Goal: Transaction & Acquisition: Obtain resource

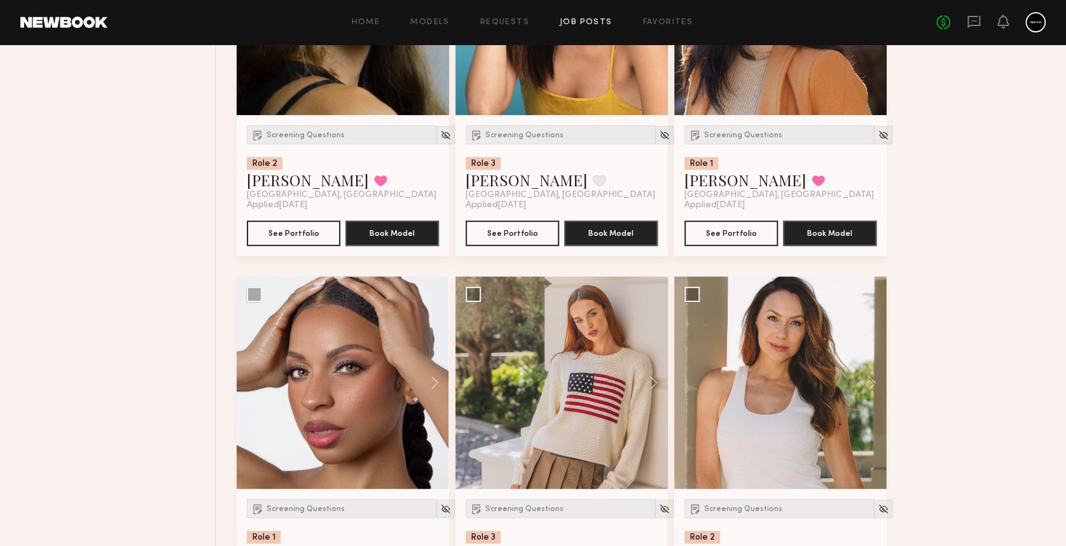
scroll to position [2604, 0]
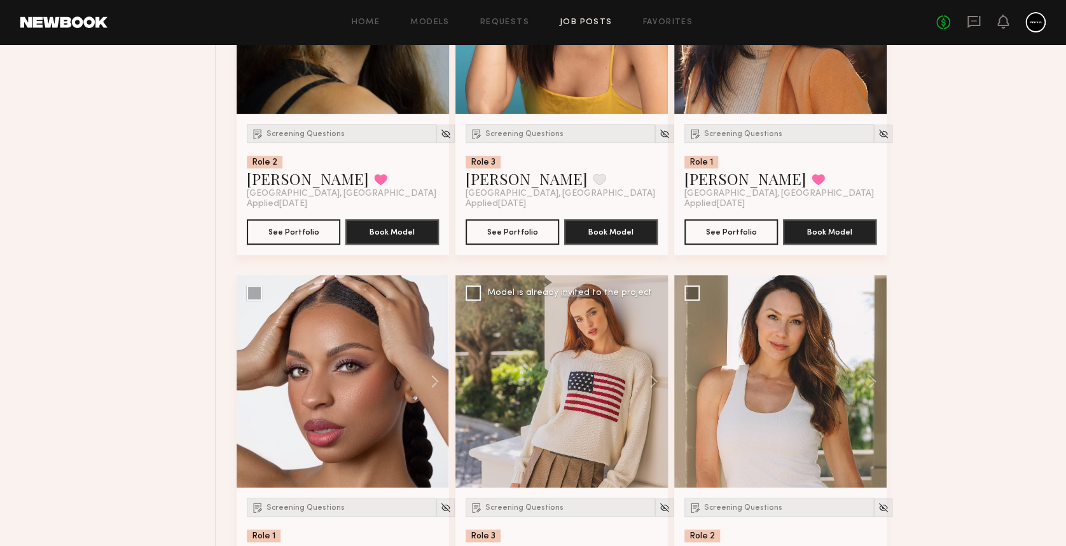
click at [519, 423] on div at bounding box center [561, 381] width 212 height 212
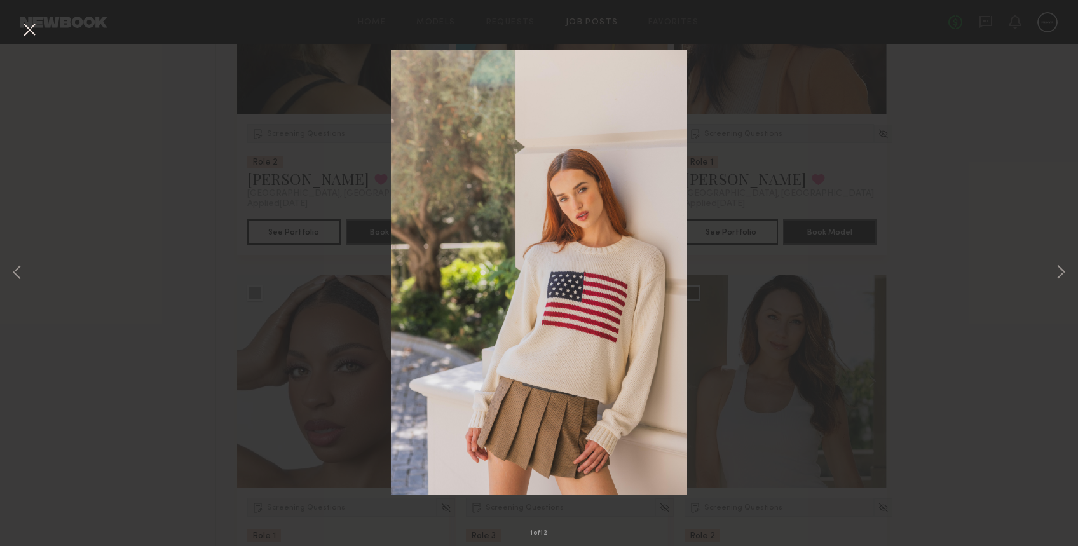
click at [26, 32] on button at bounding box center [29, 30] width 20 height 23
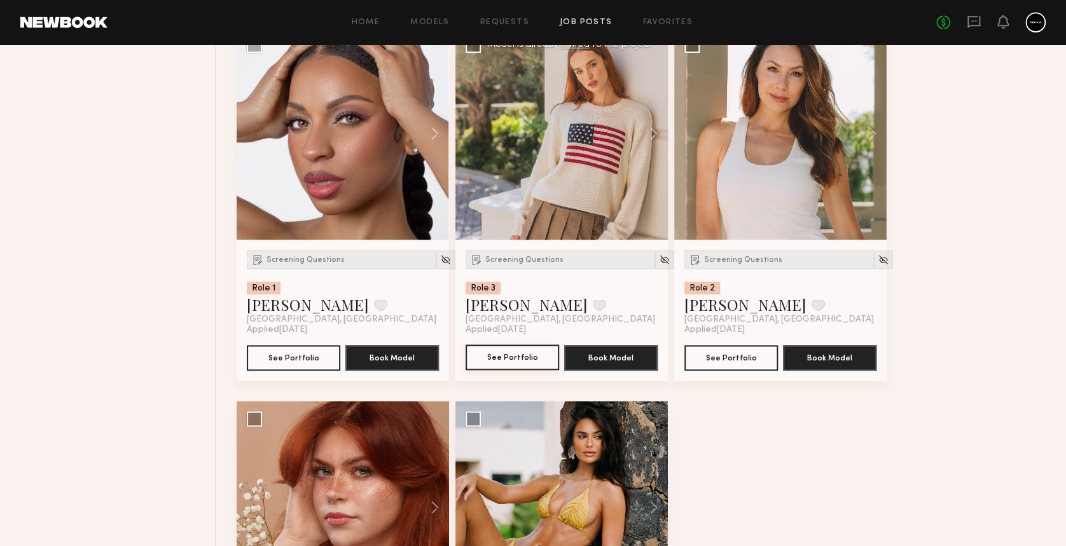
scroll to position [2853, 0]
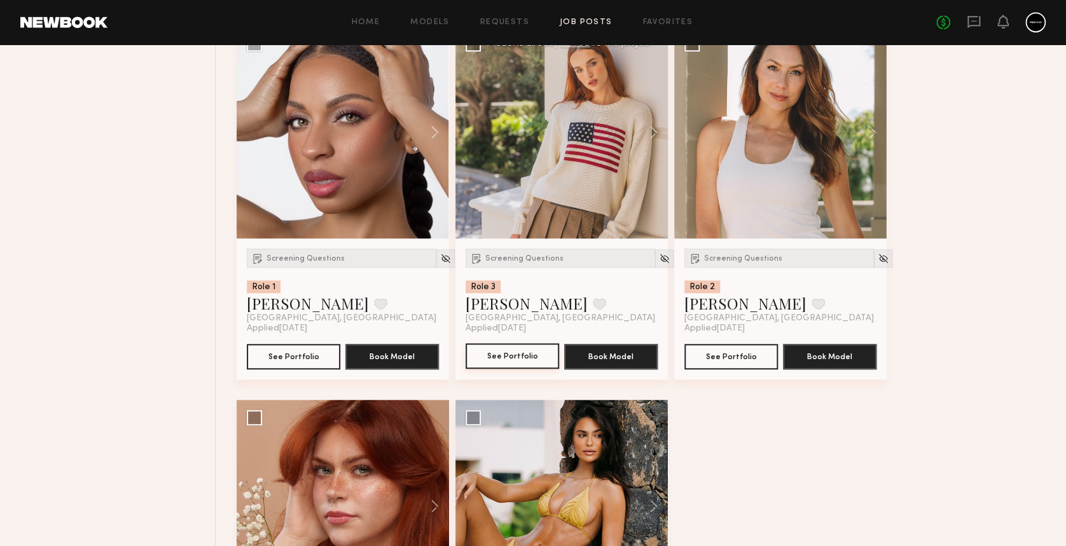
click at [512, 350] on button "See Portfolio" at bounding box center [511, 355] width 93 height 25
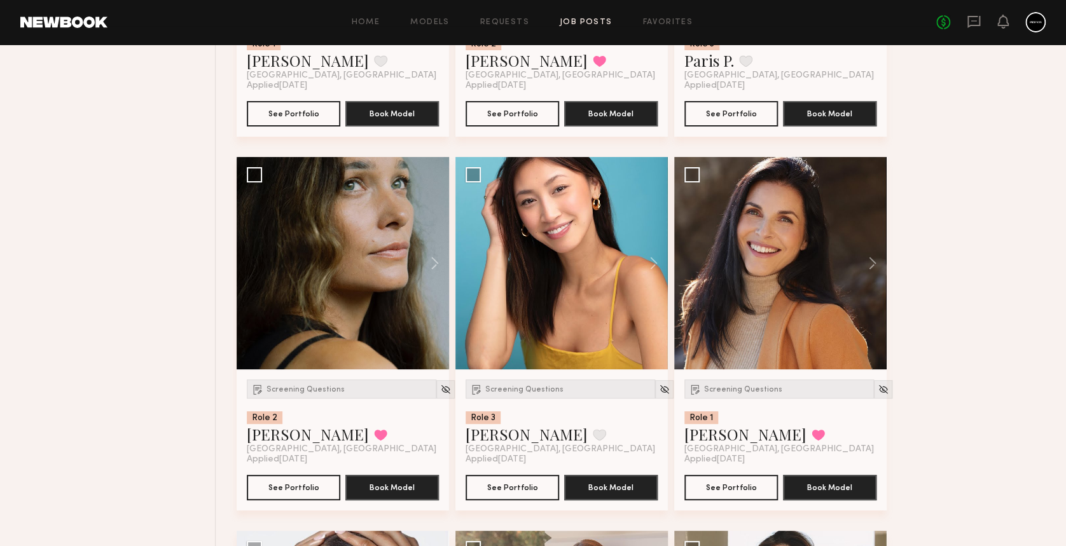
scroll to position [2346, 0]
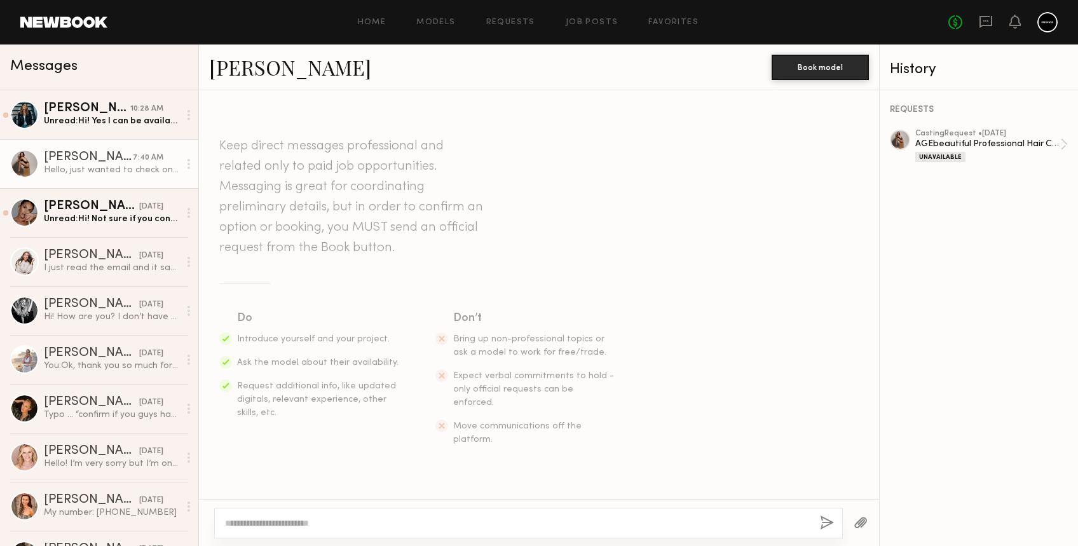
scroll to position [1187, 0]
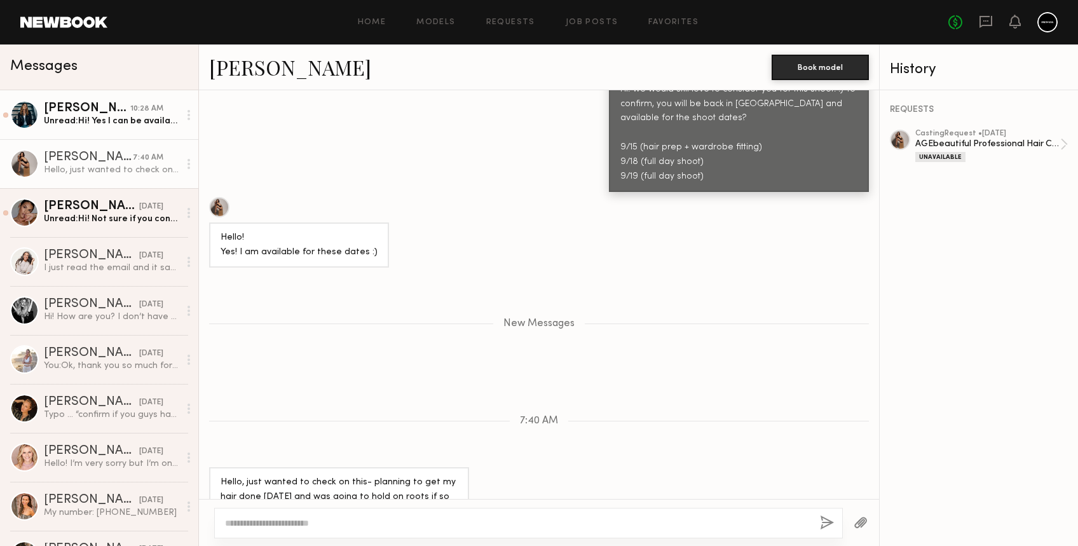
click at [105, 118] on div "Unread: Hi! Yes I can be available. What is the rate again?" at bounding box center [111, 121] width 135 height 12
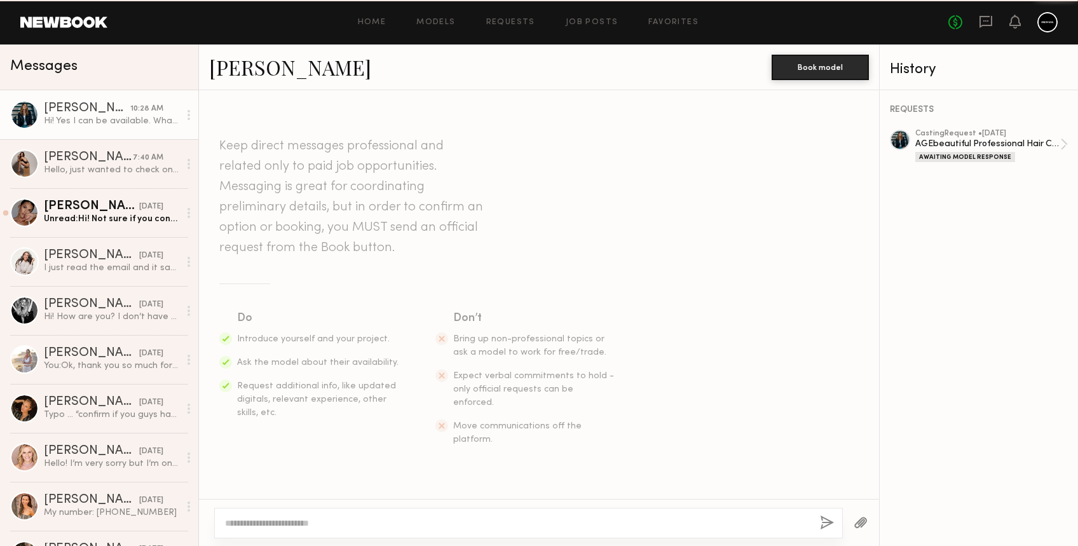
scroll to position [841, 0]
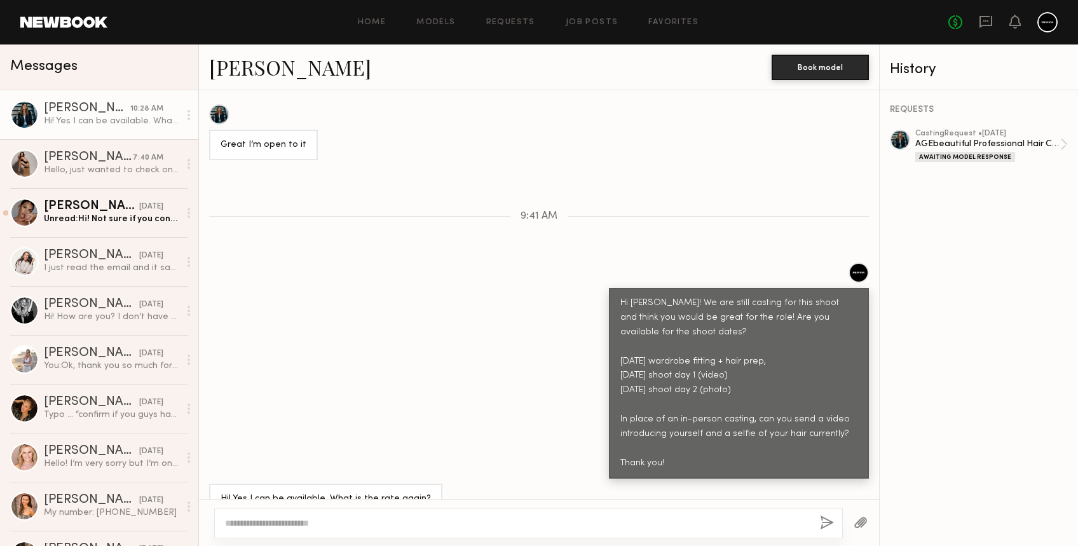
click at [247, 74] on link "Alicia H." at bounding box center [290, 66] width 162 height 27
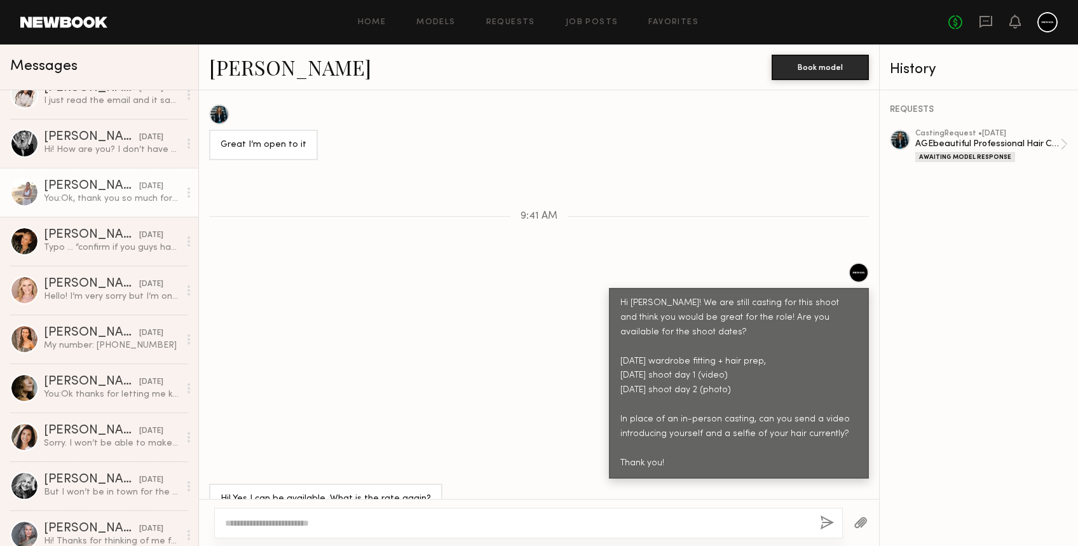
scroll to position [168, 0]
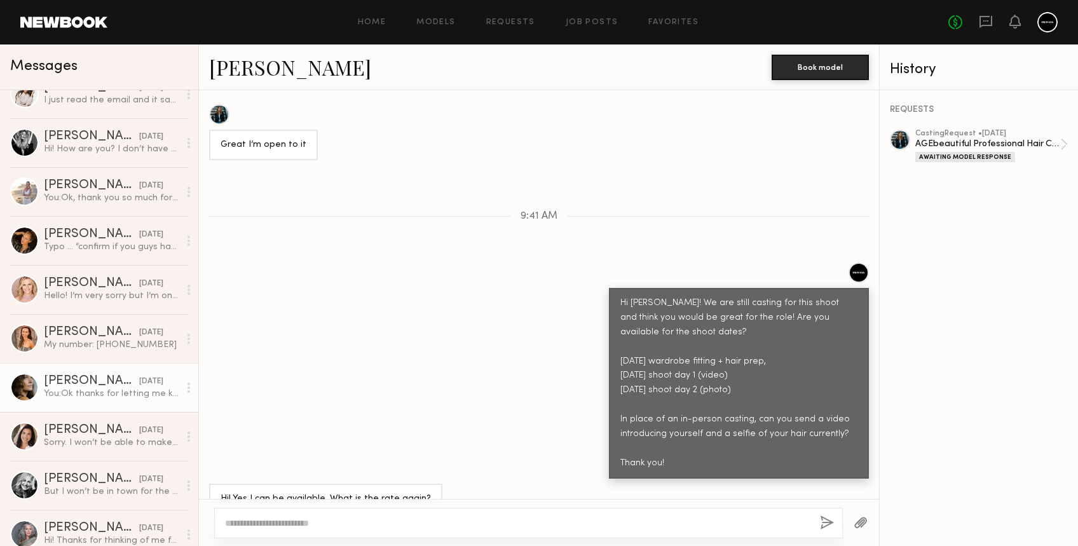
click at [73, 384] on div "Tatiane S." at bounding box center [91, 381] width 95 height 13
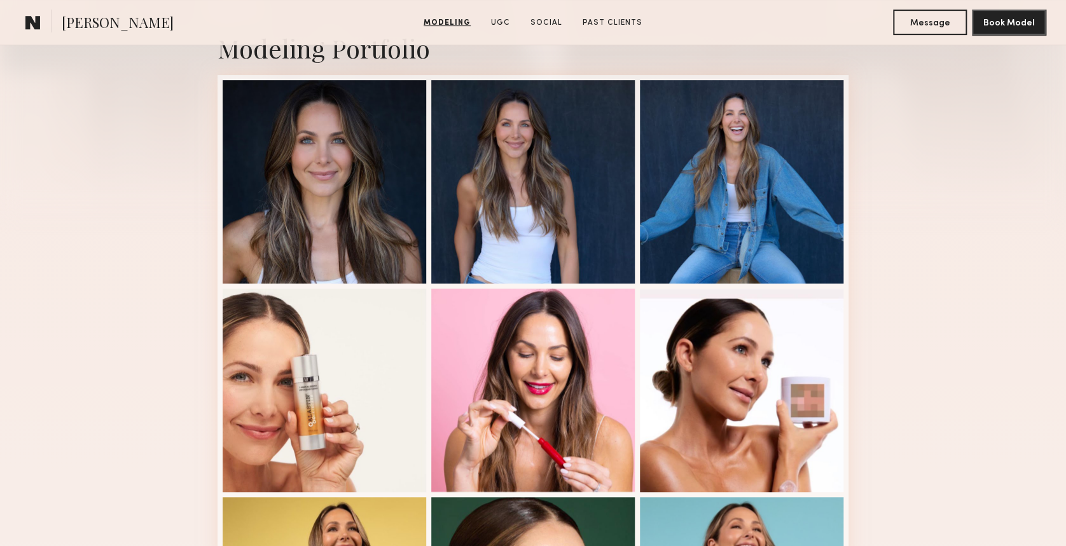
scroll to position [295, 0]
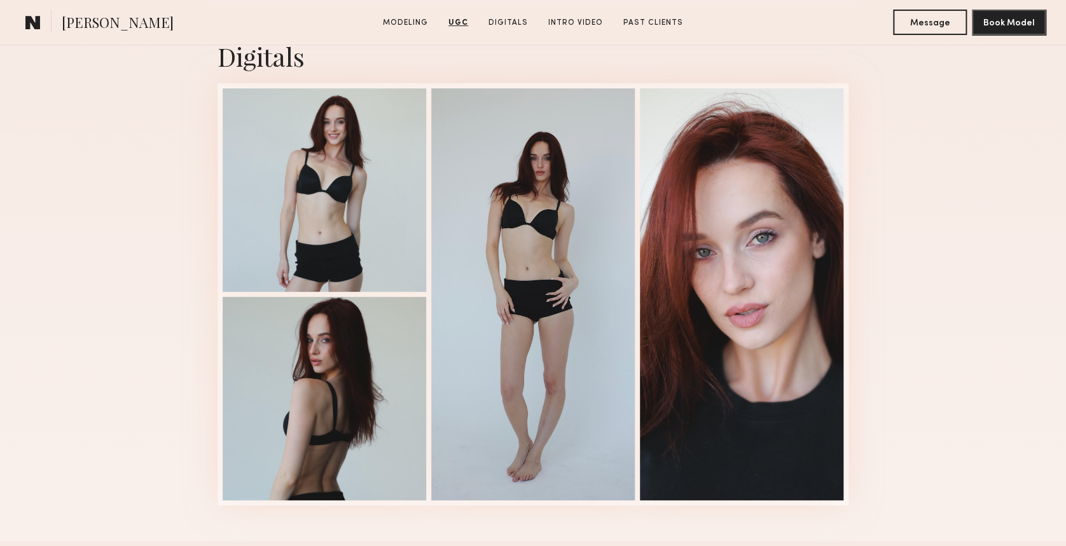
scroll to position [2530, 0]
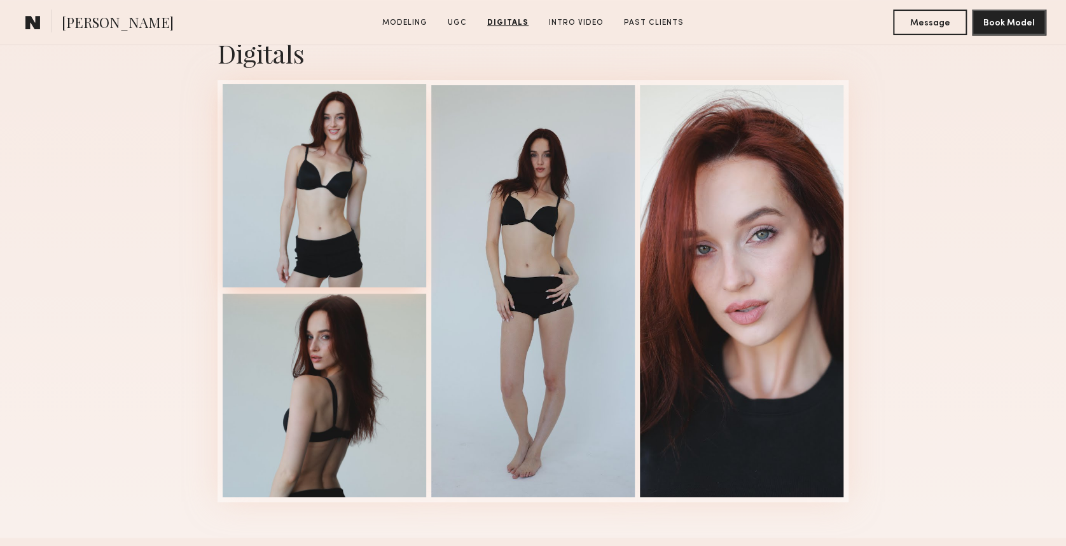
click at [331, 163] on div at bounding box center [324, 185] width 203 height 203
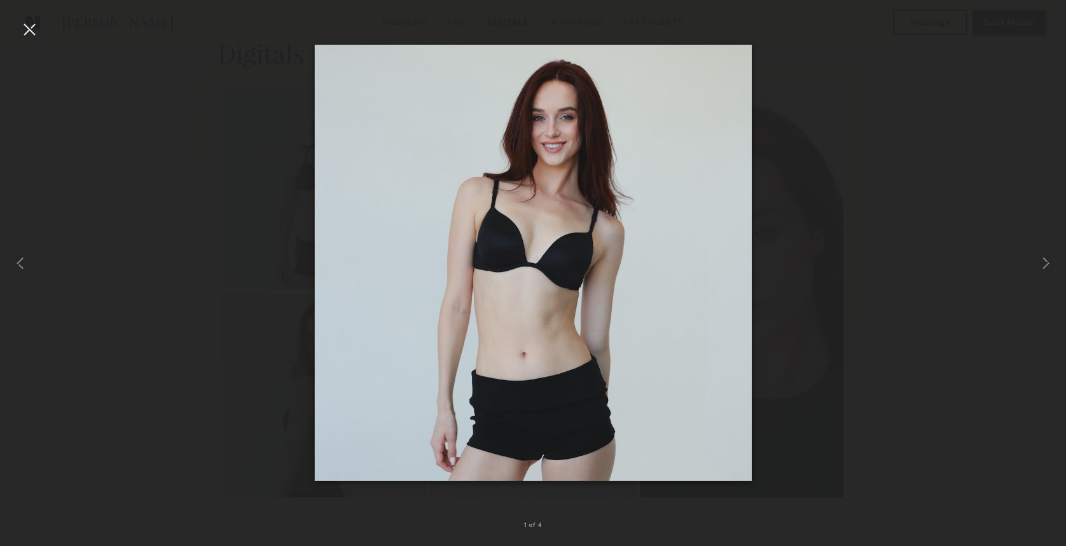
click at [25, 25] on div at bounding box center [29, 29] width 20 height 20
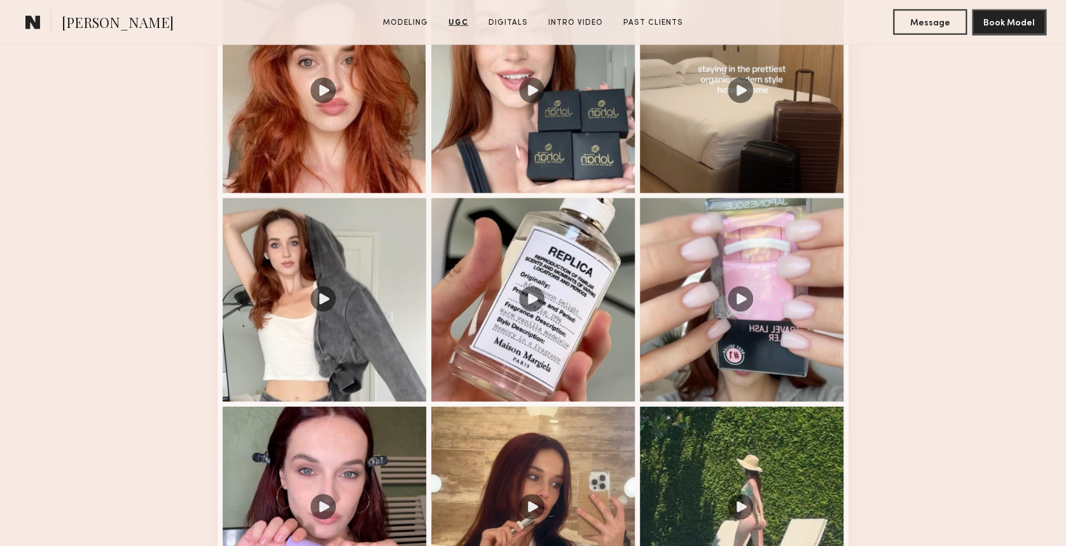
scroll to position [1193, 0]
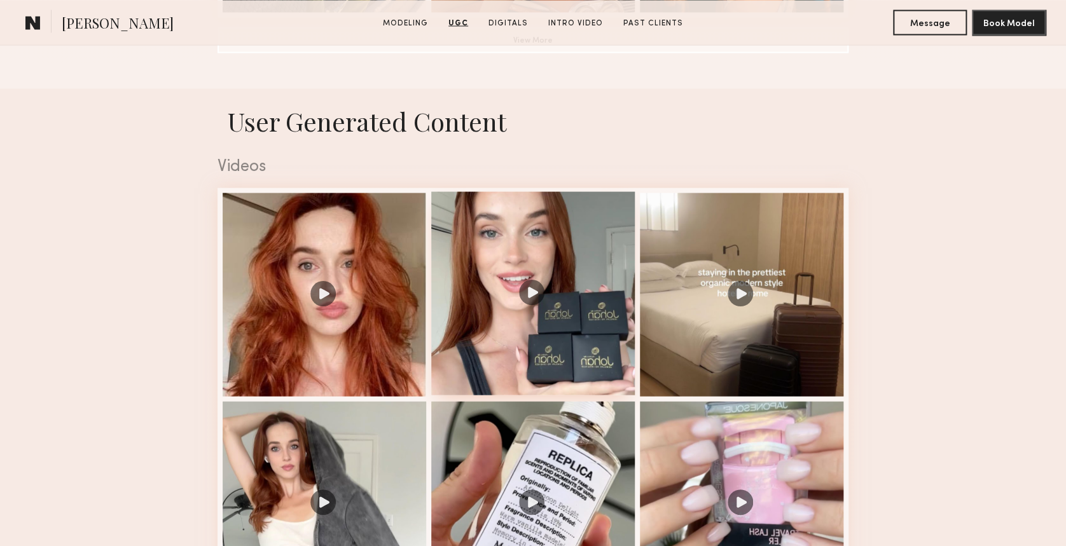
click at [535, 300] on div at bounding box center [532, 292] width 203 height 203
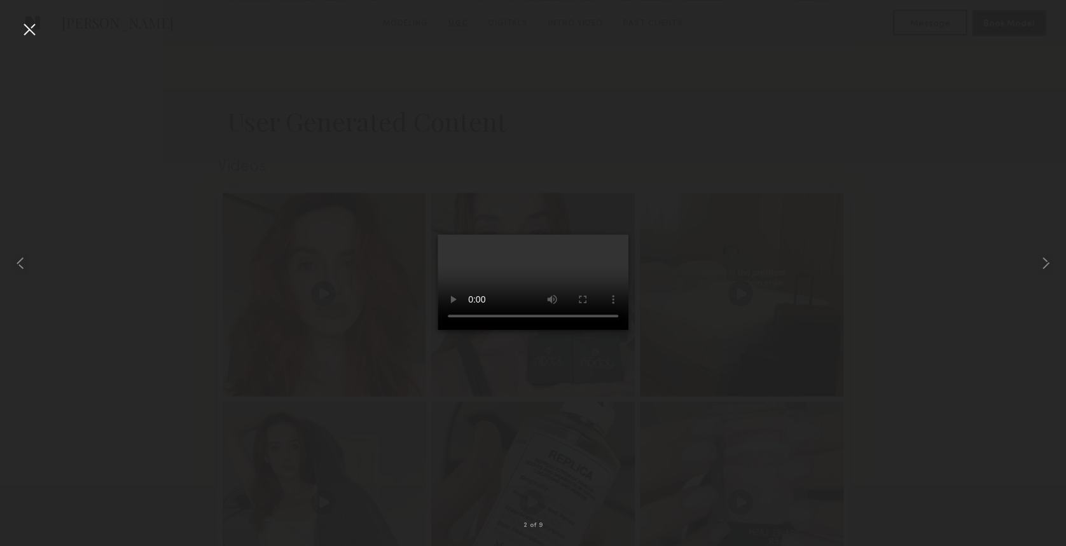
click at [27, 29] on div at bounding box center [29, 29] width 20 height 20
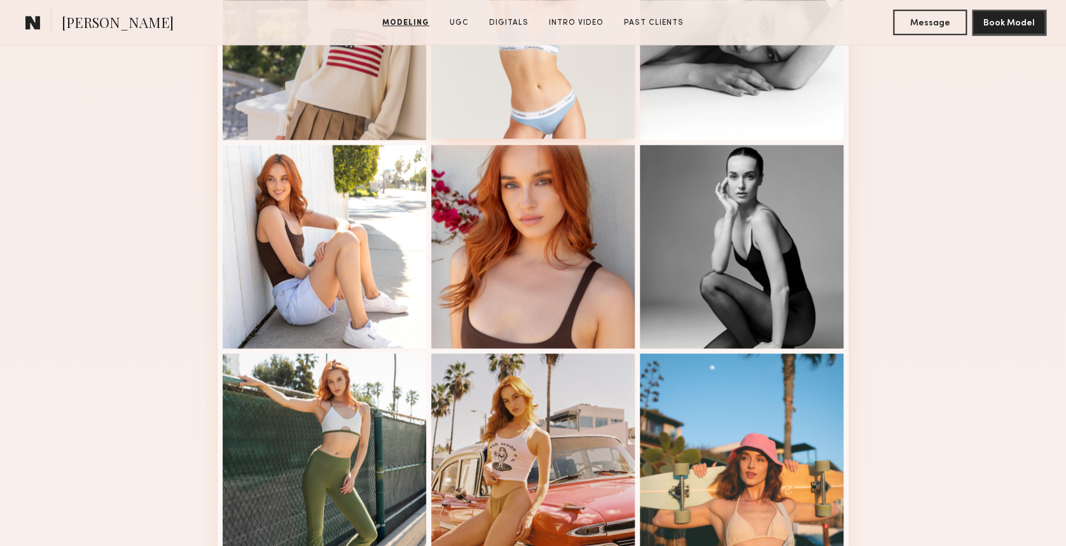
scroll to position [676, 0]
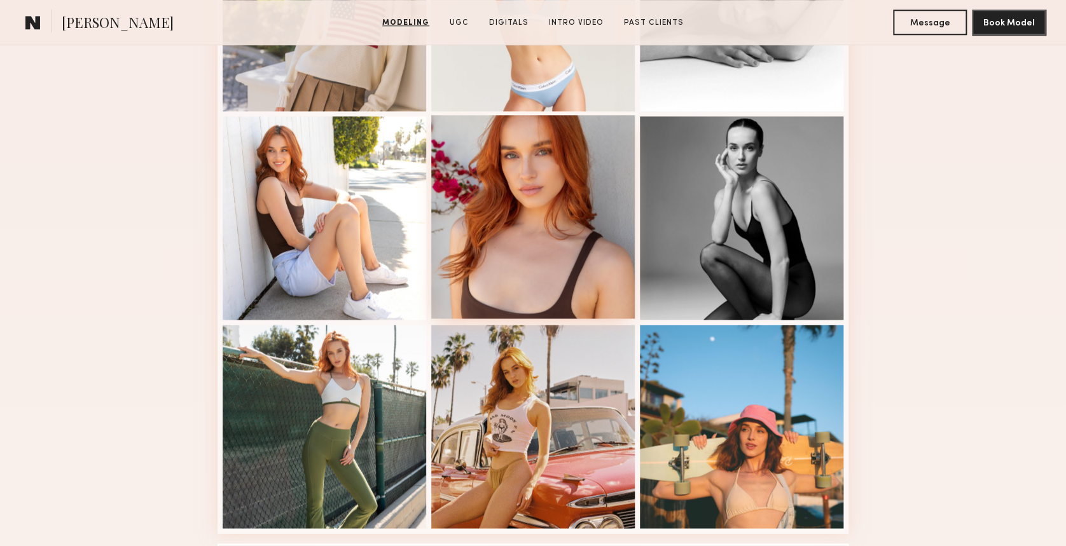
click at [499, 193] on div at bounding box center [532, 216] width 203 height 203
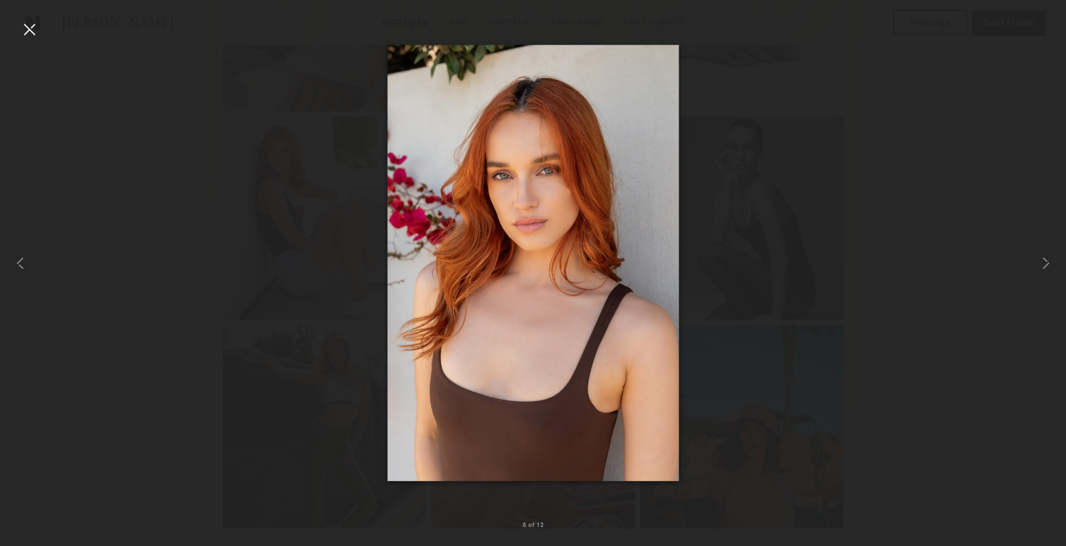
click at [31, 21] on div at bounding box center [29, 29] width 20 height 20
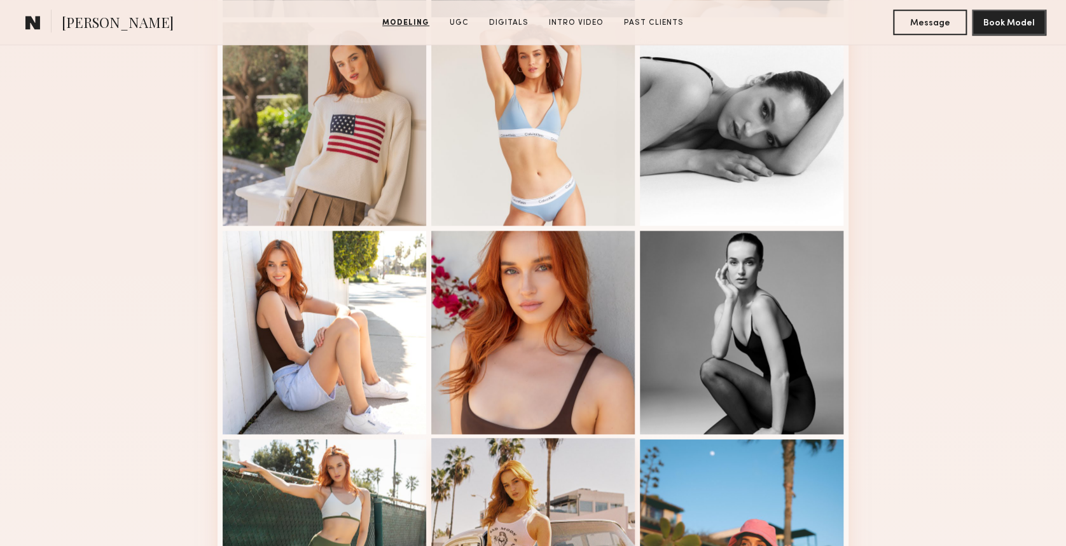
scroll to position [0, 0]
